Goal: Register for event/course

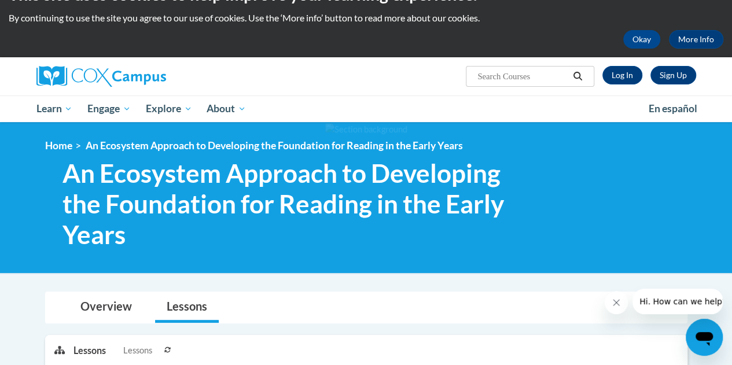
scroll to position [28, 0]
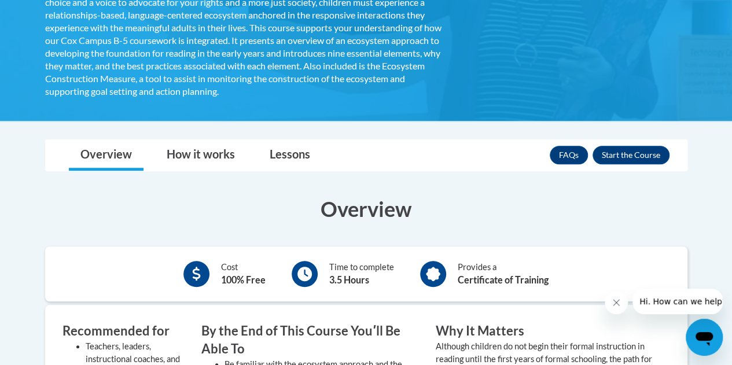
scroll to position [336, 0]
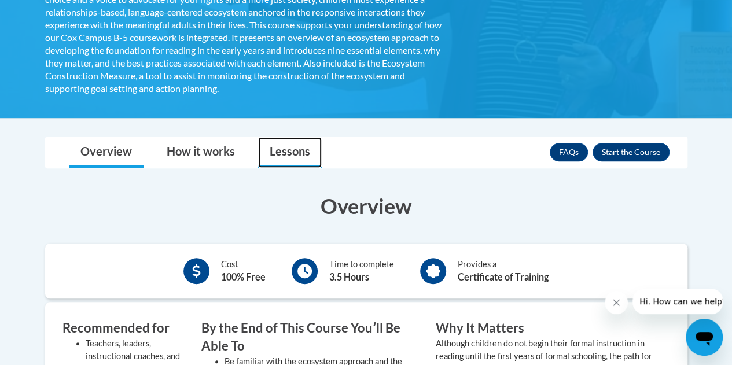
click at [286, 151] on link "Lessons" at bounding box center [290, 152] width 64 height 31
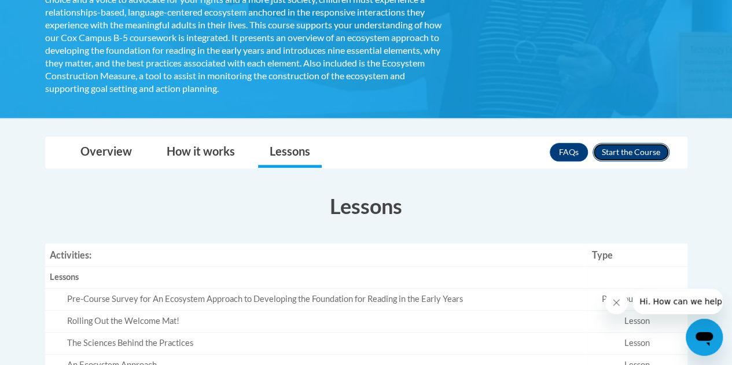
click at [628, 155] on button "Enroll" at bounding box center [631, 152] width 77 height 19
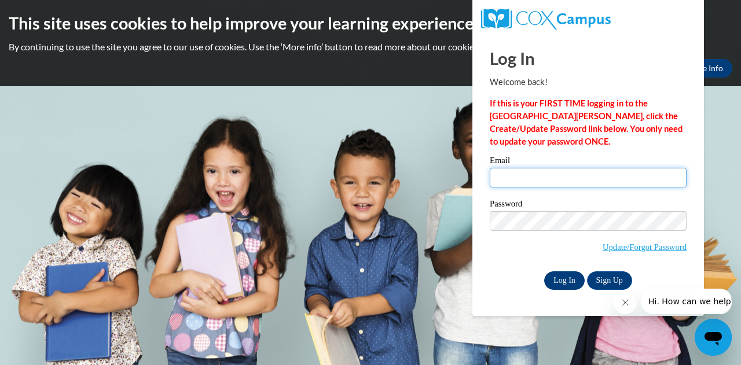
type input "lefindlen@mail.lipscomb.edu"
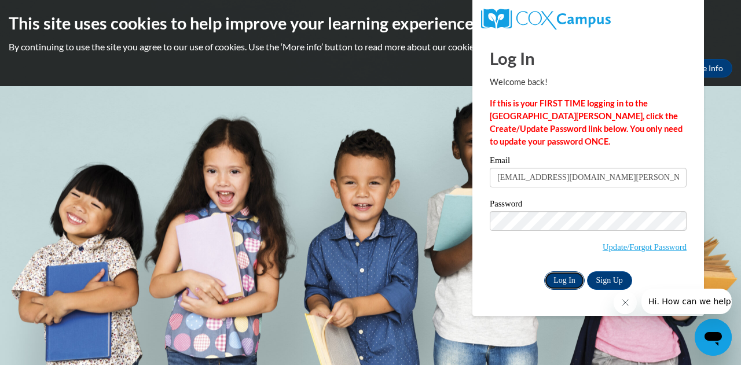
click at [559, 278] on input "Log In" at bounding box center [564, 281] width 41 height 19
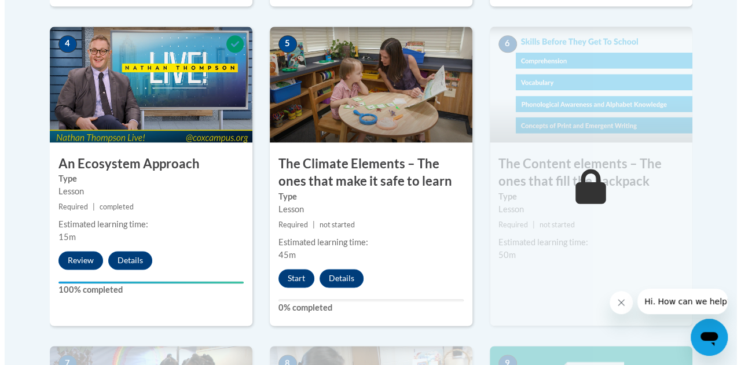
scroll to position [734, 0]
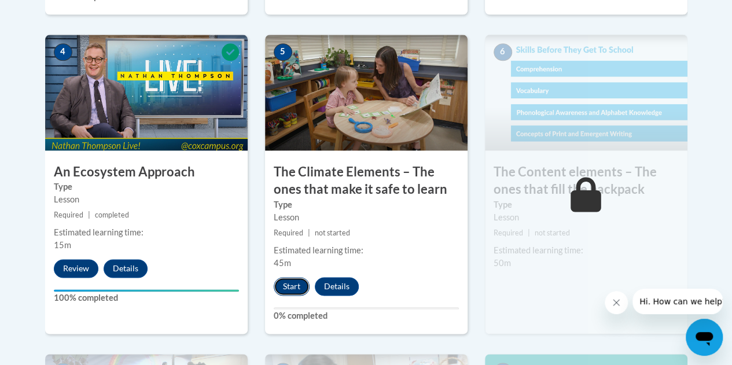
click at [294, 289] on button "Start" at bounding box center [292, 286] width 36 height 19
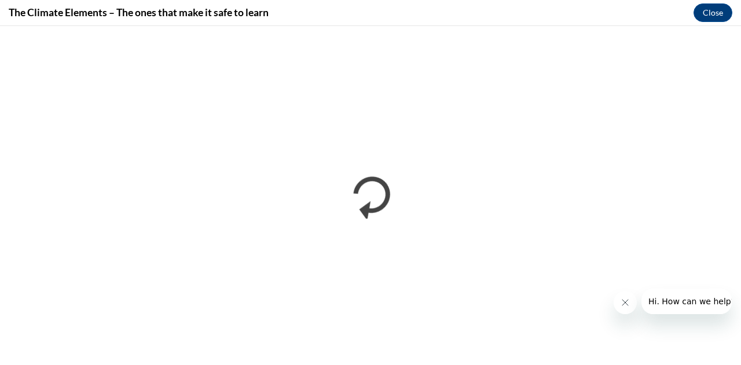
scroll to position [0, 0]
